Goal: Task Accomplishment & Management: Complete application form

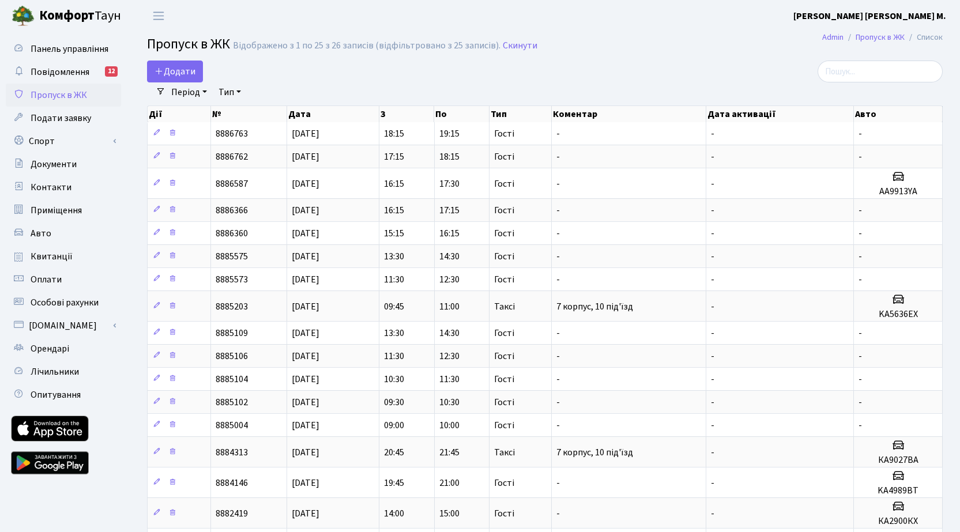
select select "25"
click at [185, 69] on span "Додати" at bounding box center [175, 71] width 41 height 13
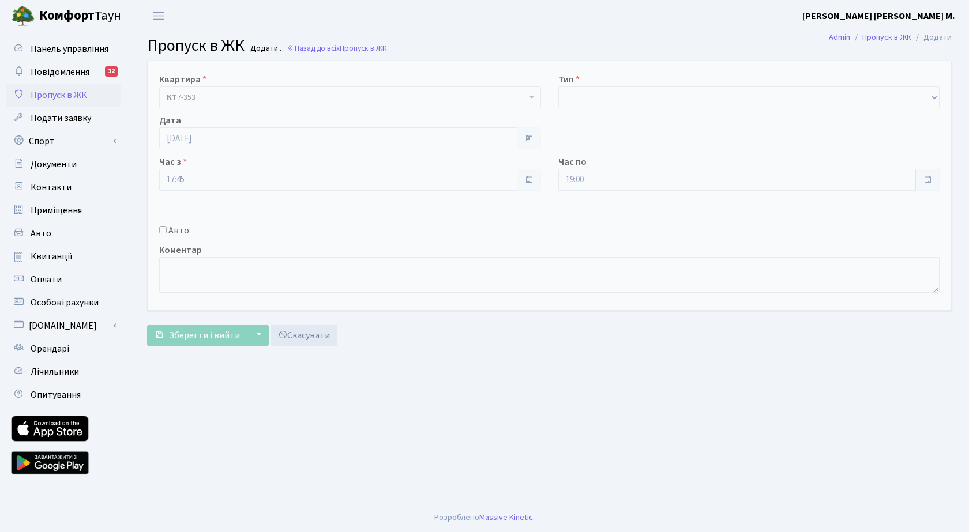
click at [164, 230] on input "Авто" at bounding box center [162, 229] width 7 height 7
checkbox input "true"
paste input "AT7138CX"
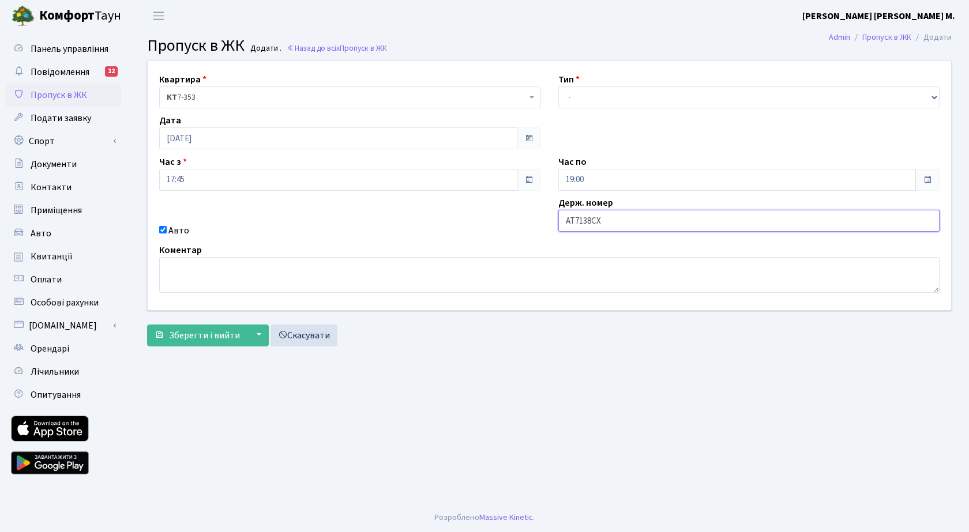
type input "AT7138CX"
click at [575, 96] on select "- Доставка Таксі Гості Сервіс" at bounding box center [749, 97] width 382 height 22
select select "2"
click at [558, 86] on select "- Доставка Таксі Гості Сервіс" at bounding box center [749, 97] width 382 height 22
click at [195, 330] on span "Зберегти і вийти" at bounding box center [204, 335] width 71 height 13
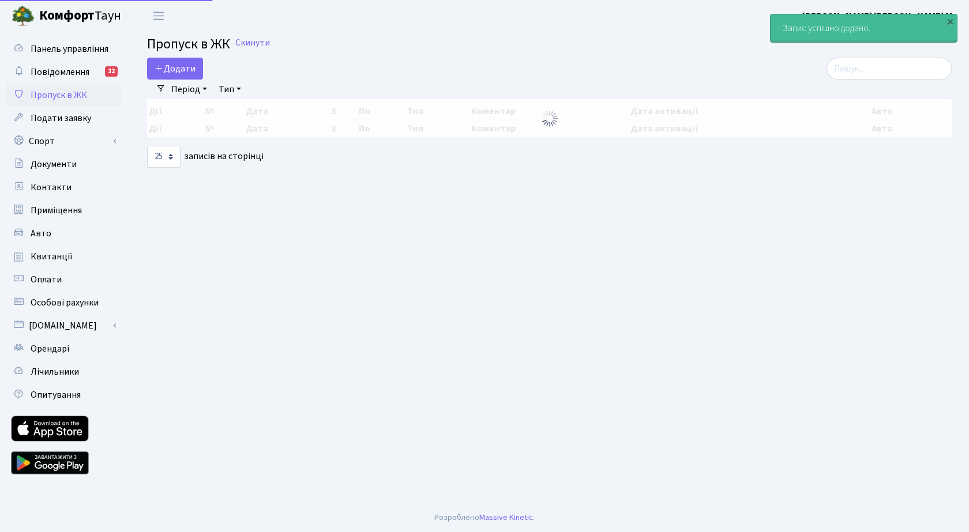
select select "25"
